Goal: Task Accomplishment & Management: Manage account settings

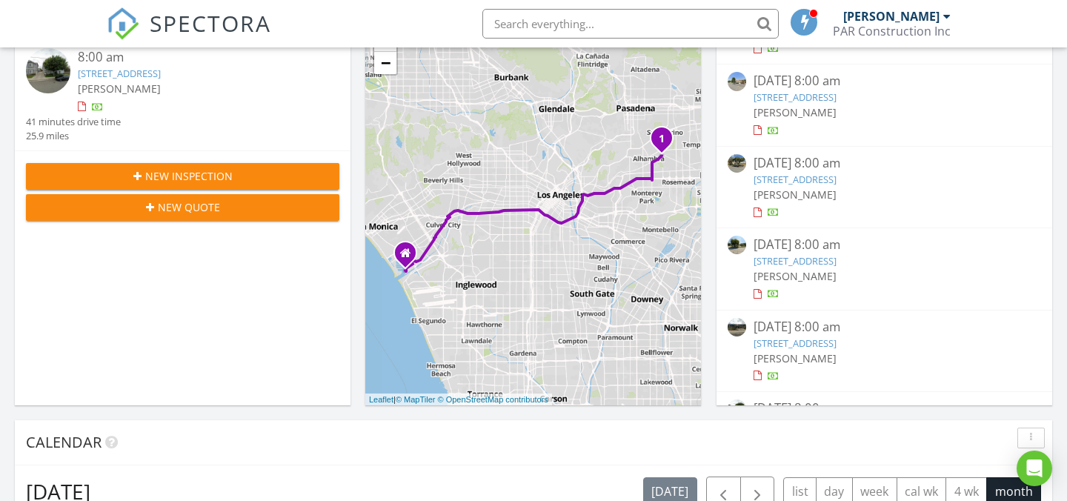
scroll to position [453, 0]
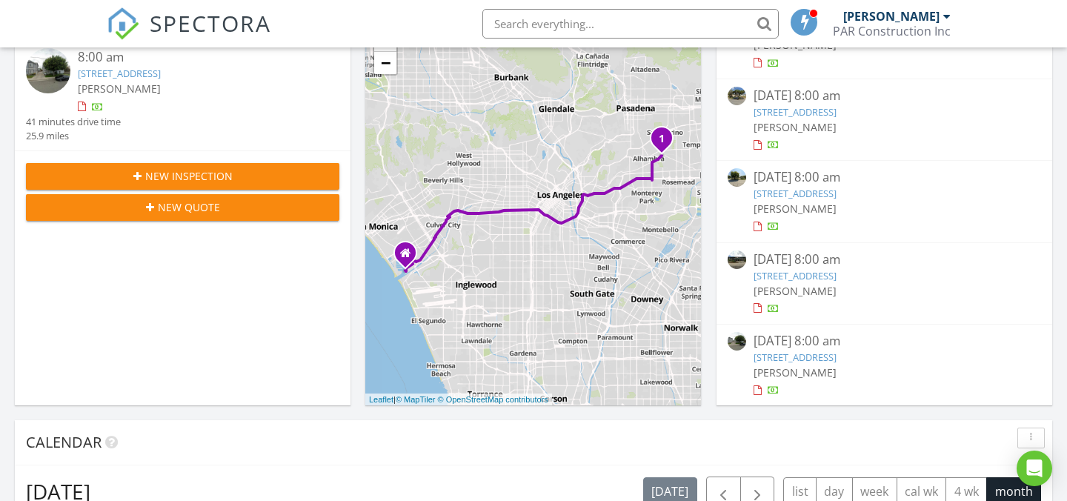
click at [837, 195] on link "1207 Huntington Dr, South Pasadena, CA 91030" at bounding box center [795, 193] width 83 height 13
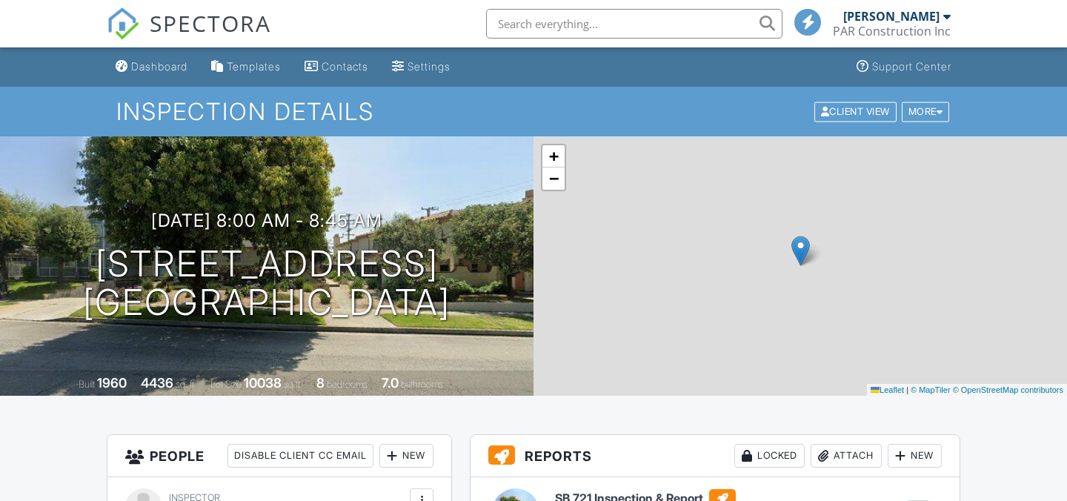
scroll to position [248, 0]
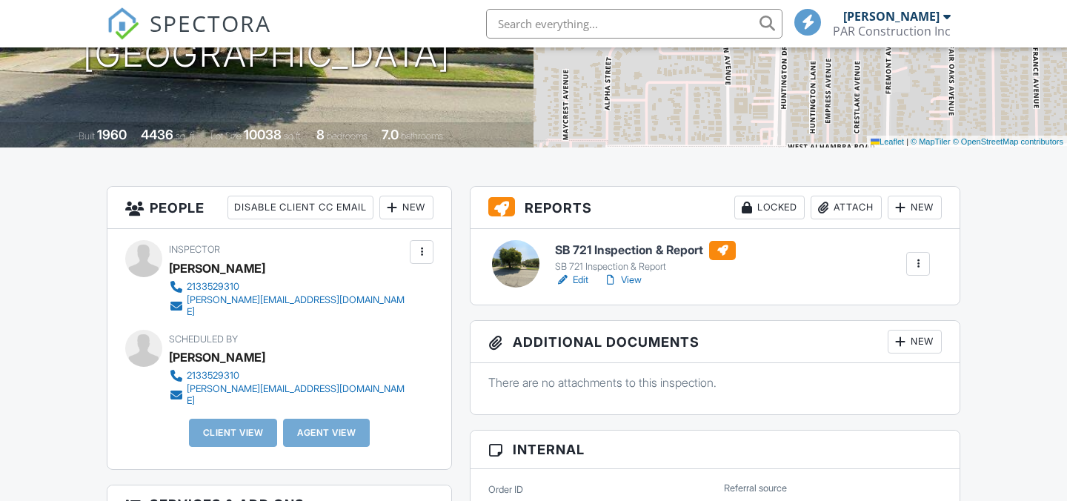
click at [578, 279] on link "Edit" at bounding box center [571, 280] width 33 height 15
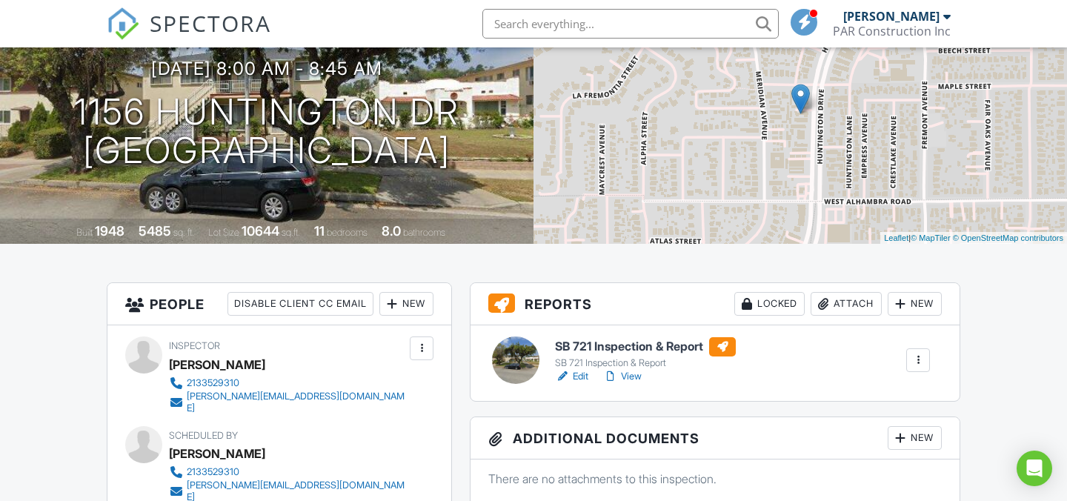
scroll to position [153, 0]
click at [581, 374] on link "Edit" at bounding box center [571, 375] width 33 height 15
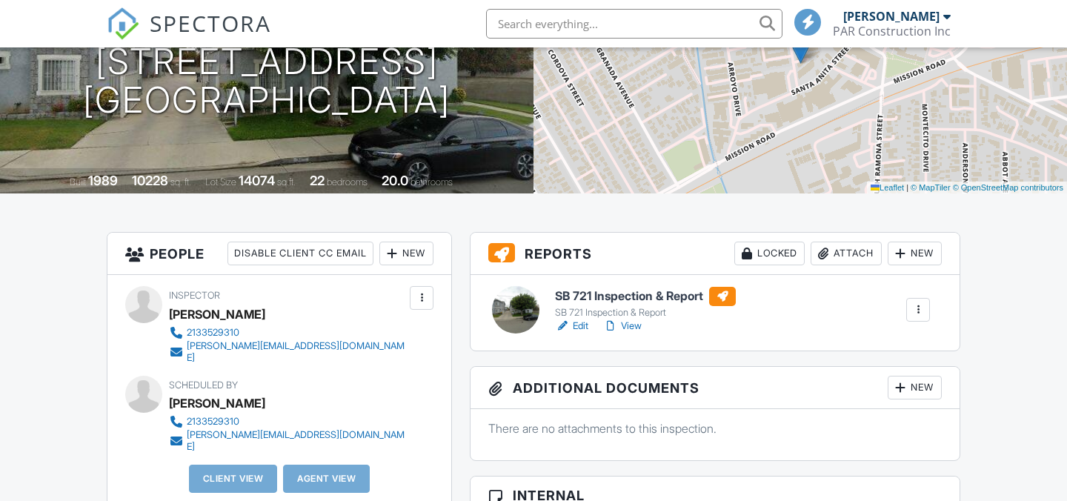
scroll to position [202, 0]
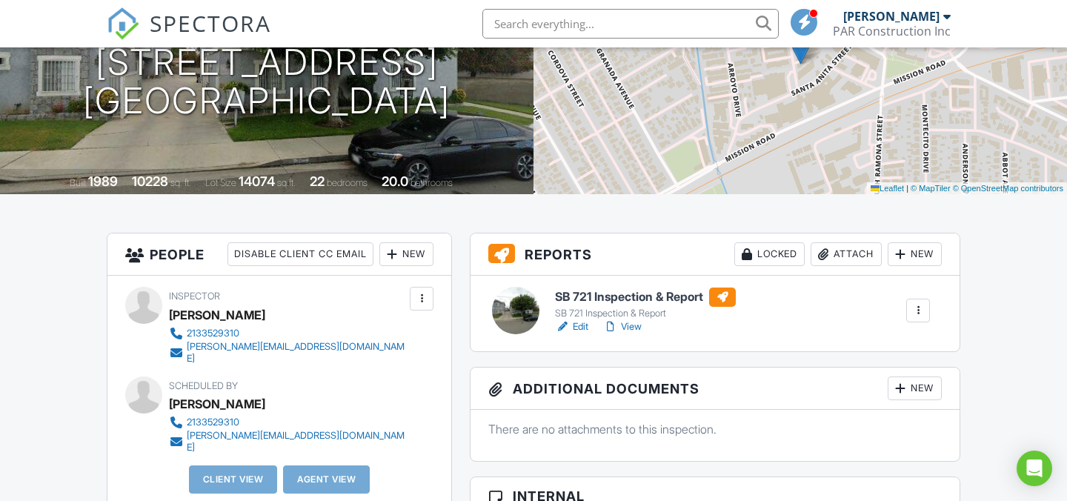
click at [576, 327] on link "Edit" at bounding box center [571, 326] width 33 height 15
